Goal: Information Seeking & Learning: Check status

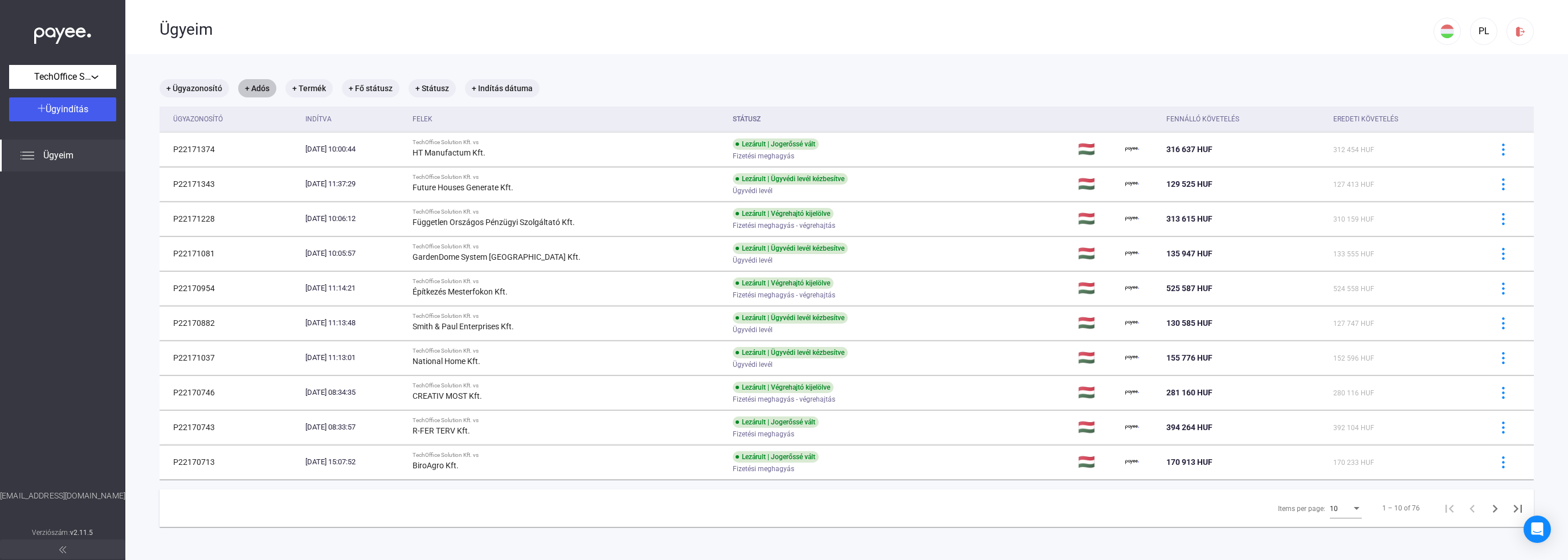
click at [269, 87] on mat-chip "+ Adós" at bounding box center [257, 88] width 38 height 18
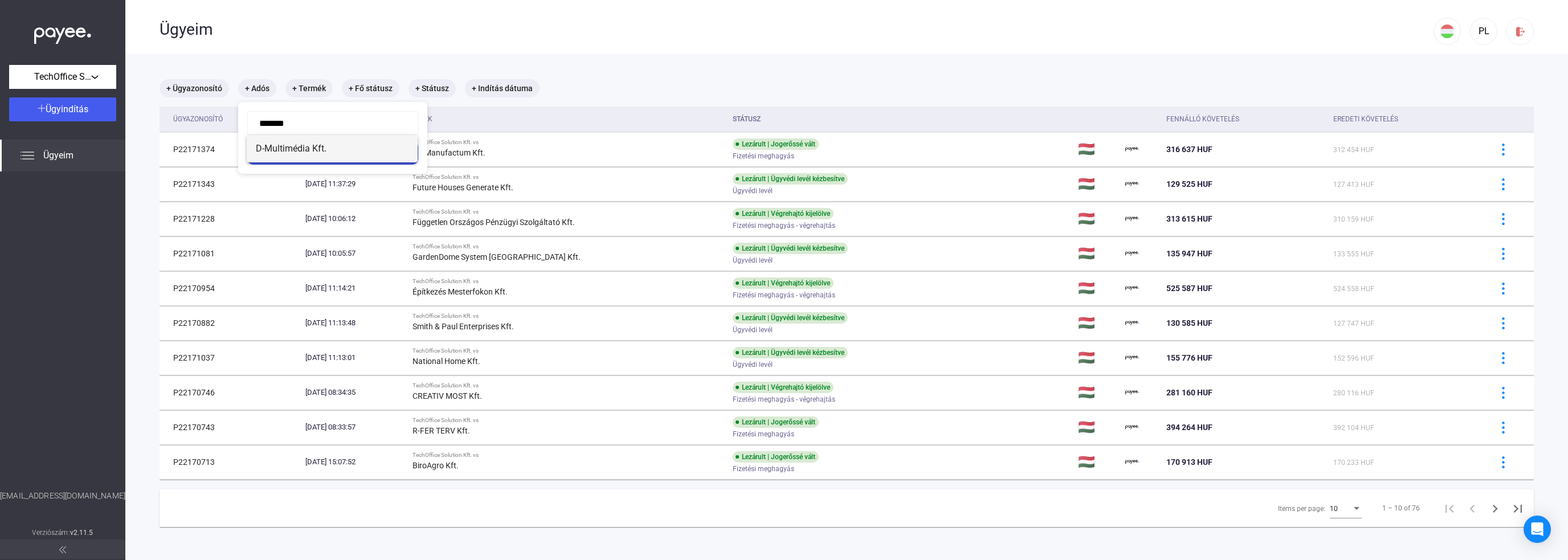
click at [309, 143] on span "D-Multimédia Kft." at bounding box center [332, 148] width 153 height 14
type input "**********"
click at [349, 143] on button "Szűrés" at bounding box center [333, 152] width 171 height 24
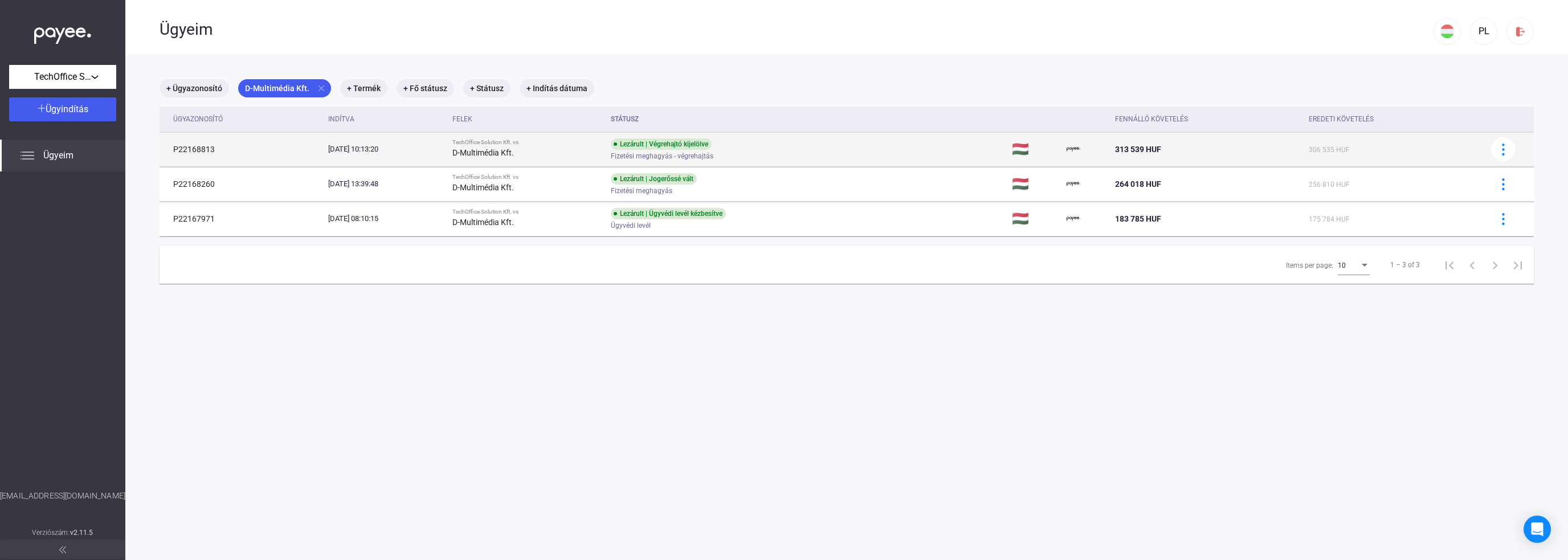
click at [820, 156] on td "Lezárult | Végrehajtó kijelölve Fizetési meghagyás - végrehajtás" at bounding box center [807, 148] width 401 height 34
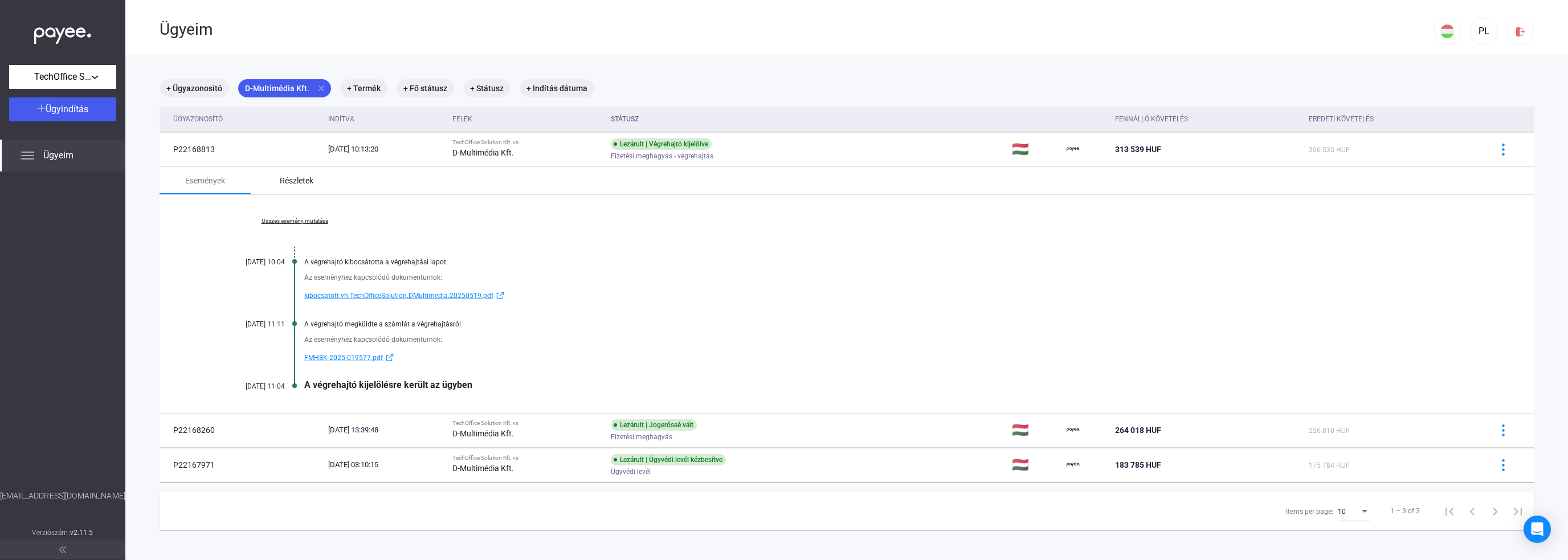
click at [297, 179] on div "Részletek" at bounding box center [297, 180] width 33 height 14
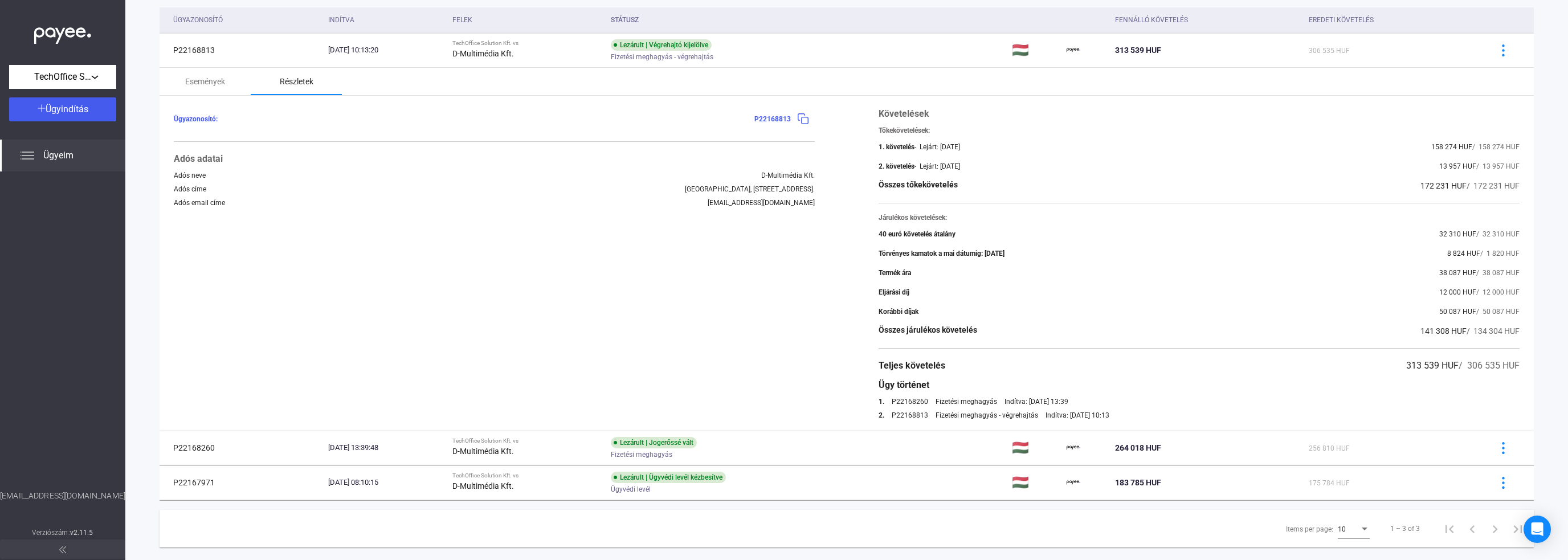
scroll to position [114, 0]
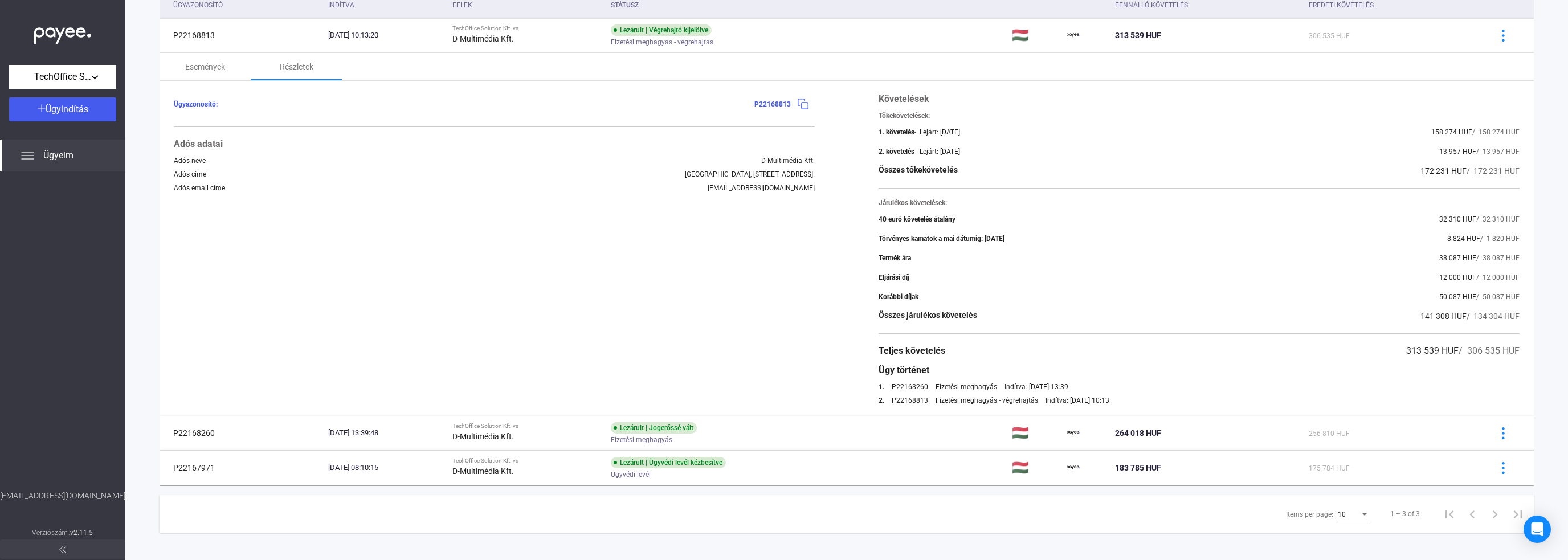
drag, startPoint x: 1379, startPoint y: 352, endPoint x: 1462, endPoint y: 350, distance: 83.0
click at [1462, 350] on div "Teljes követelés 313 539 HUF / 306 535 HUF" at bounding box center [1199, 351] width 641 height 14
click at [1345, 350] on div "Teljes követelés 313 539 HUF / 306 535 HUF" at bounding box center [1199, 351] width 641 height 14
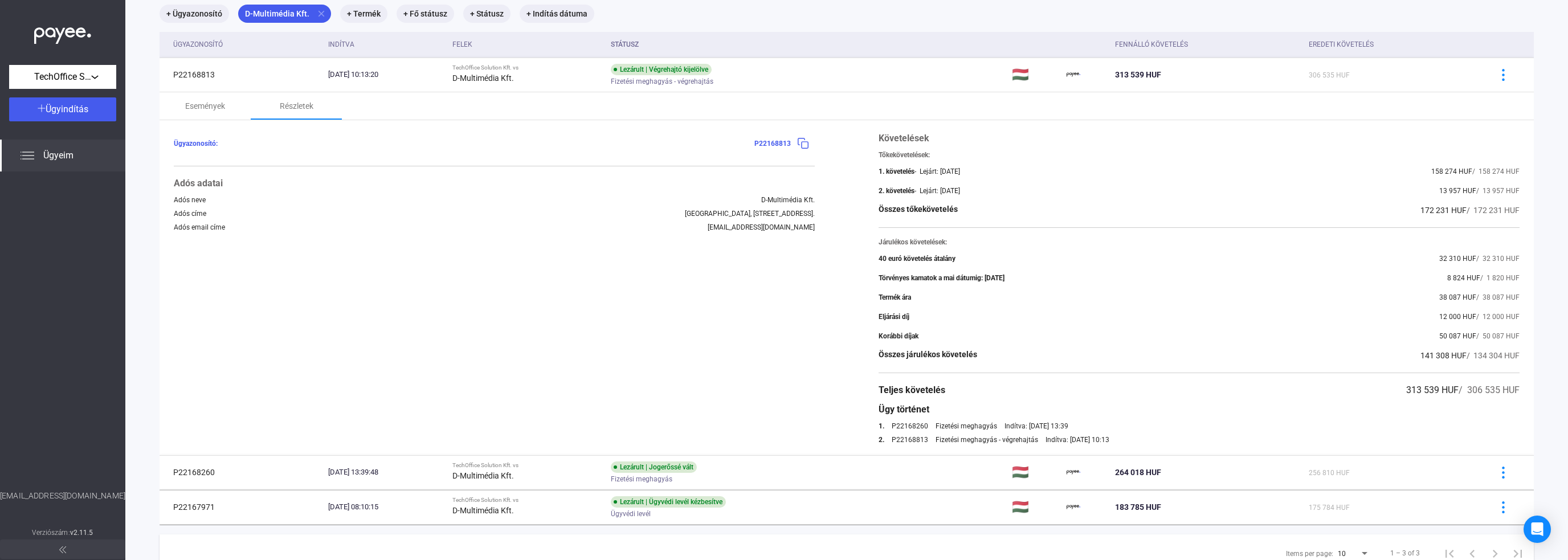
scroll to position [57, 0]
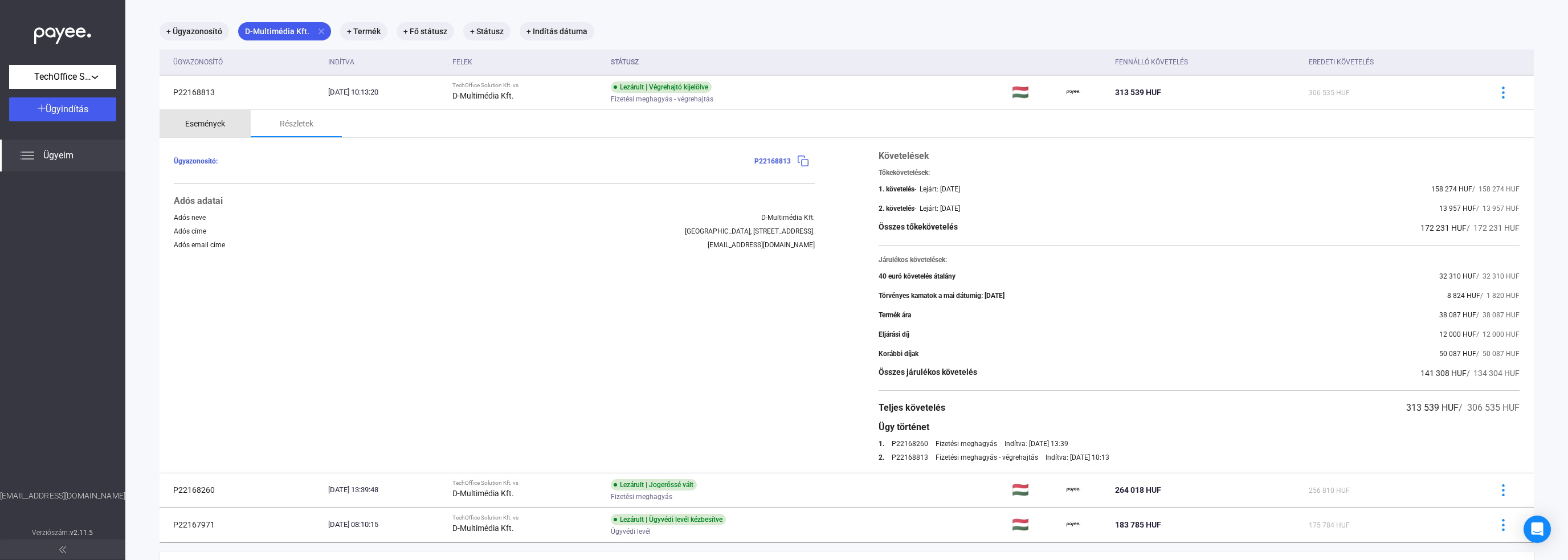
click at [197, 124] on div "Események" at bounding box center [205, 123] width 40 height 14
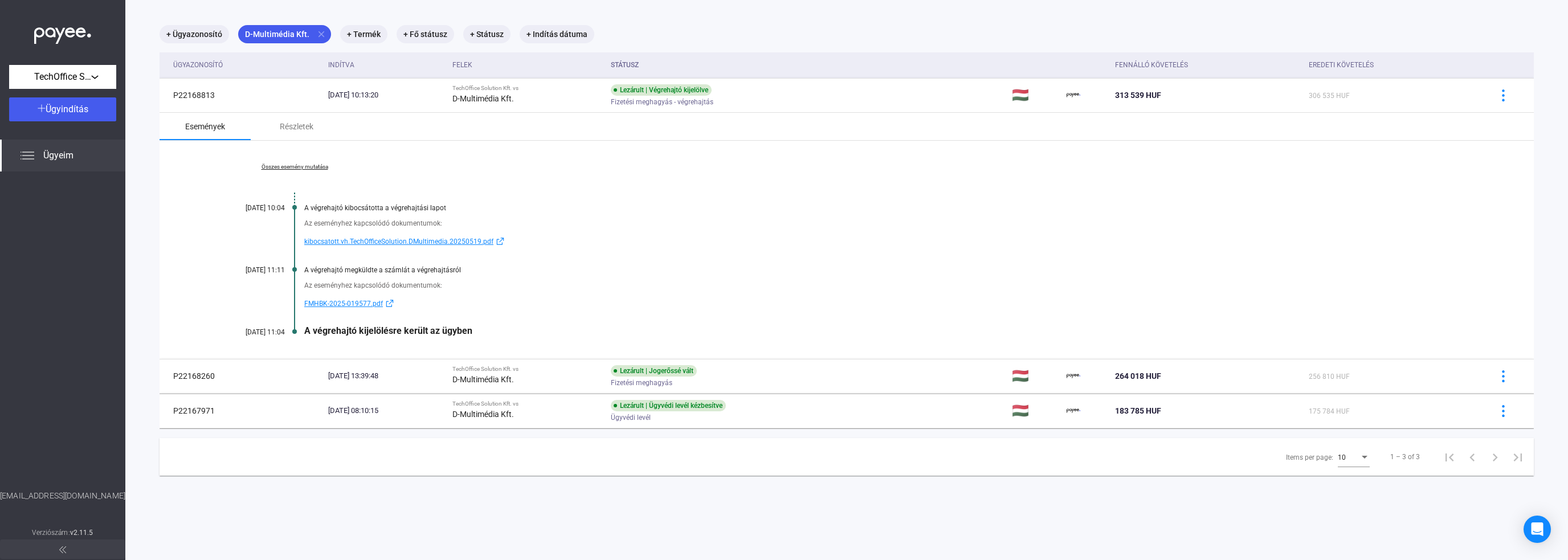
scroll to position [54, 0]
click at [342, 301] on span "FMHBK-2025-019577.pdf" at bounding box center [344, 304] width 79 height 14
click at [382, 240] on span "kibocsatott.vh.TechOfficeSolution.DMultimedia.20250519.pdf" at bounding box center [399, 241] width 189 height 14
click at [349, 301] on span "FMHBK-2025-019577.pdf" at bounding box center [344, 304] width 79 height 14
